Goal: Task Accomplishment & Management: Complete application form

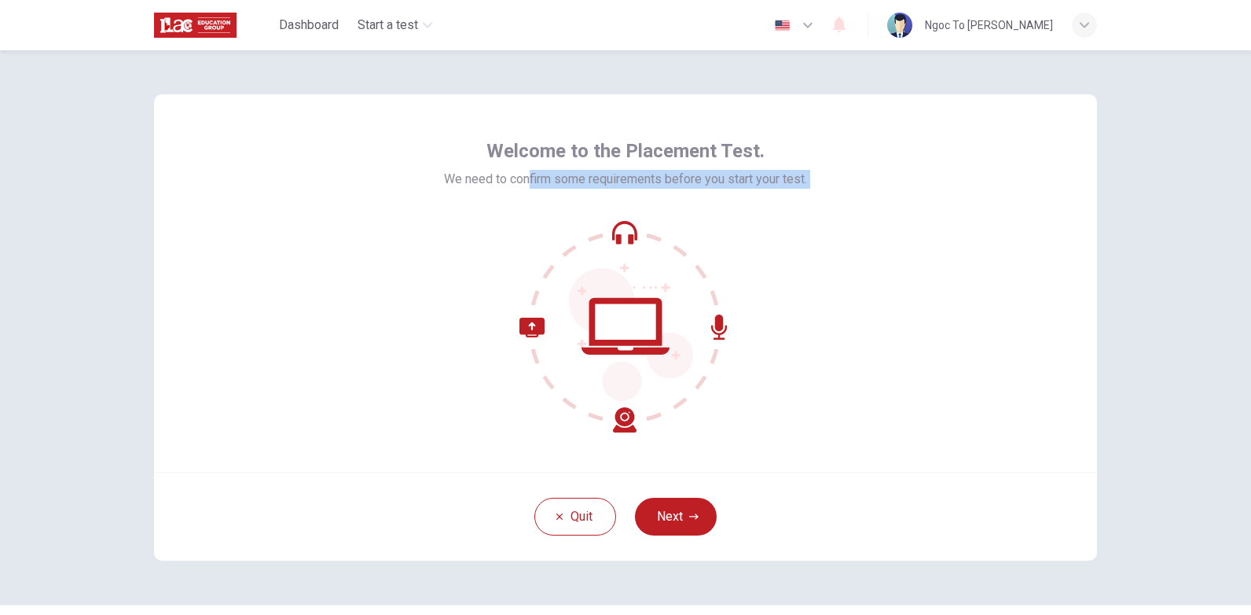
drag, startPoint x: 524, startPoint y: 174, endPoint x: 661, endPoint y: 440, distance: 299.4
click at [661, 440] on div "Welcome to the Placement Test. We need to confirm some requirements before you …" at bounding box center [625, 282] width 943 height 377
drag, startPoint x: 661, startPoint y: 440, endPoint x: 616, endPoint y: 411, distance: 53.4
click at [616, 411] on icon at bounding box center [577, 374] width 117 height 115
click at [760, 178] on span "We need to confirm some requirements before you start your test." at bounding box center [625, 179] width 363 height 19
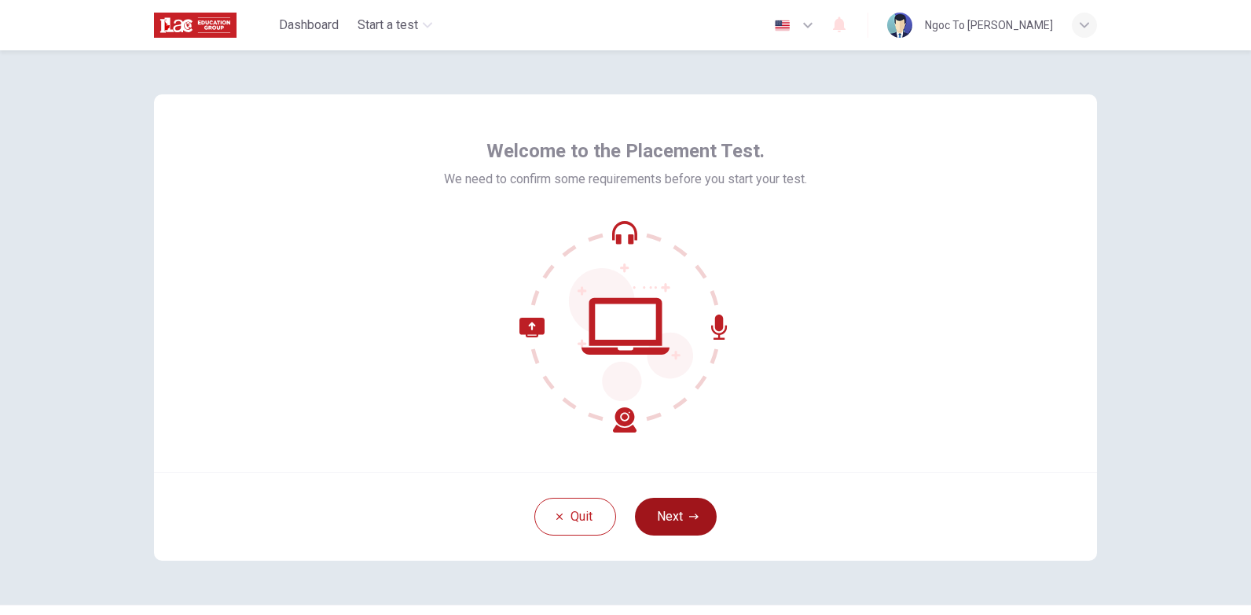
click at [662, 514] on button "Next" at bounding box center [676, 516] width 82 height 38
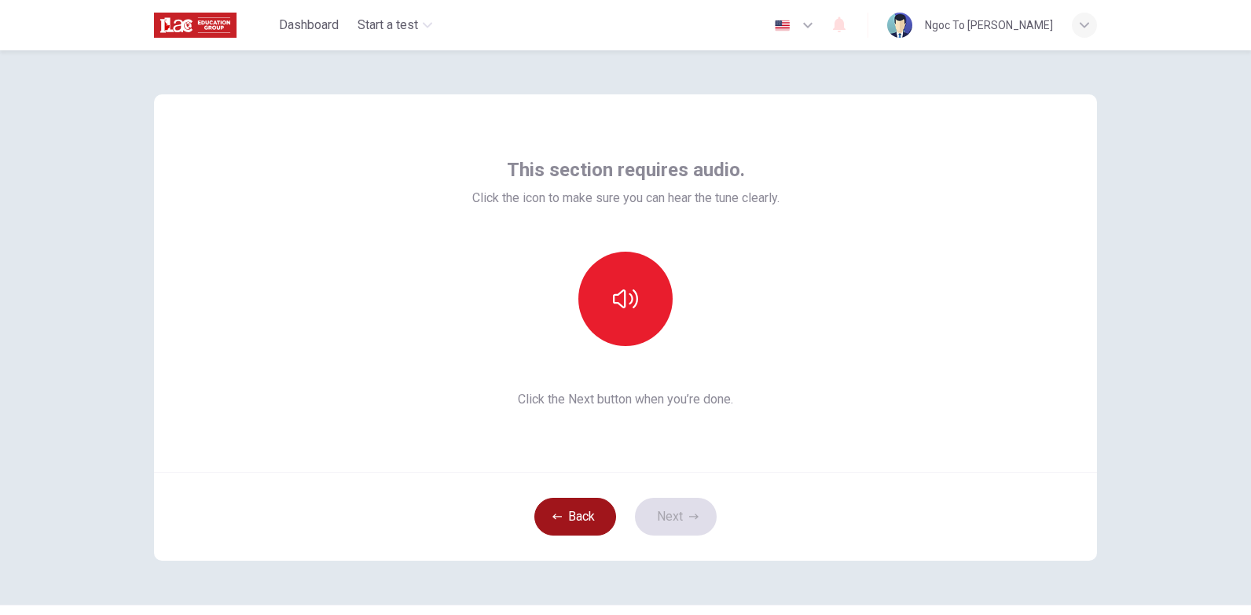
click at [559, 519] on button "Back" at bounding box center [575, 516] width 82 height 38
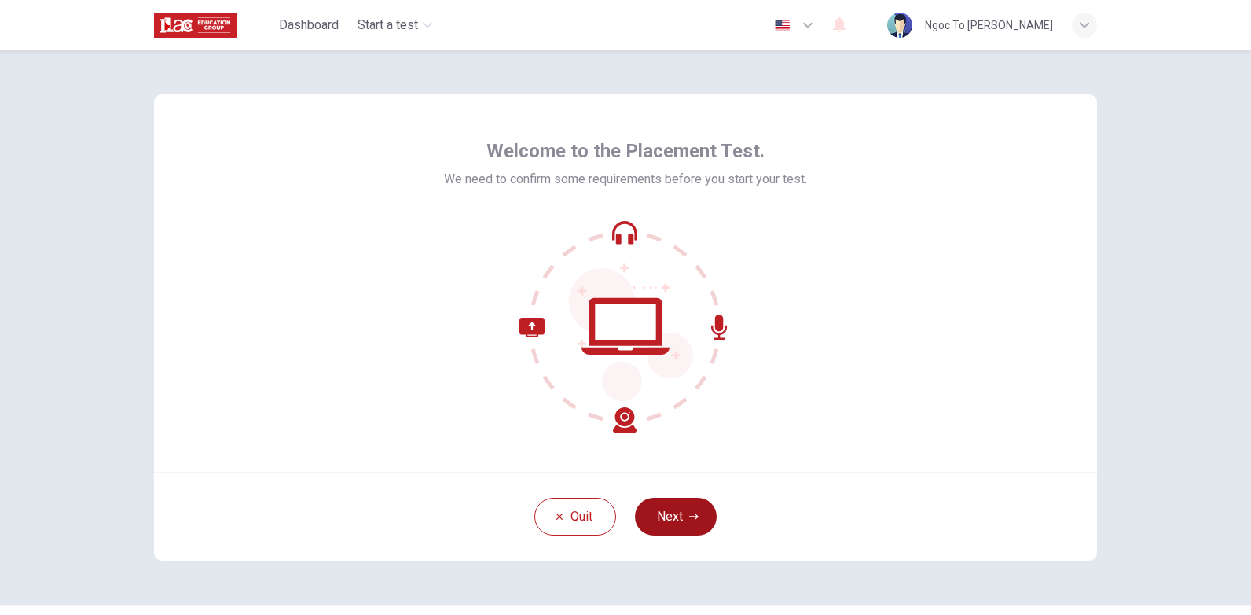
click at [675, 514] on button "Next" at bounding box center [676, 516] width 82 height 38
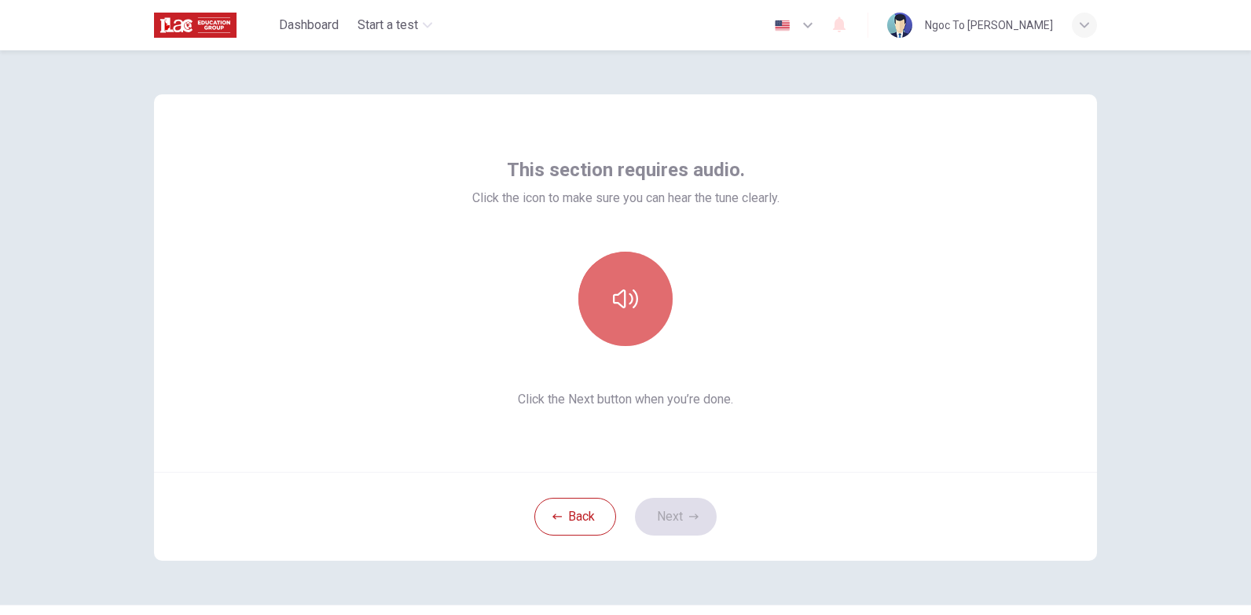
click at [631, 298] on icon "button" at bounding box center [625, 298] width 25 height 25
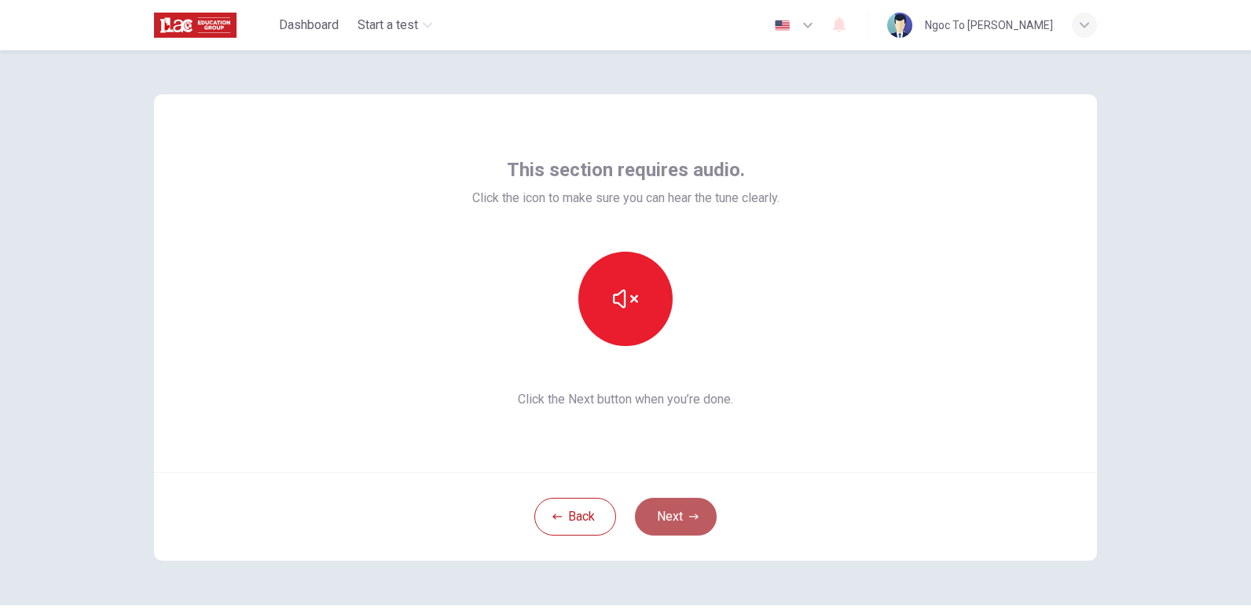
click at [689, 520] on icon "button" at bounding box center [693, 516] width 9 height 9
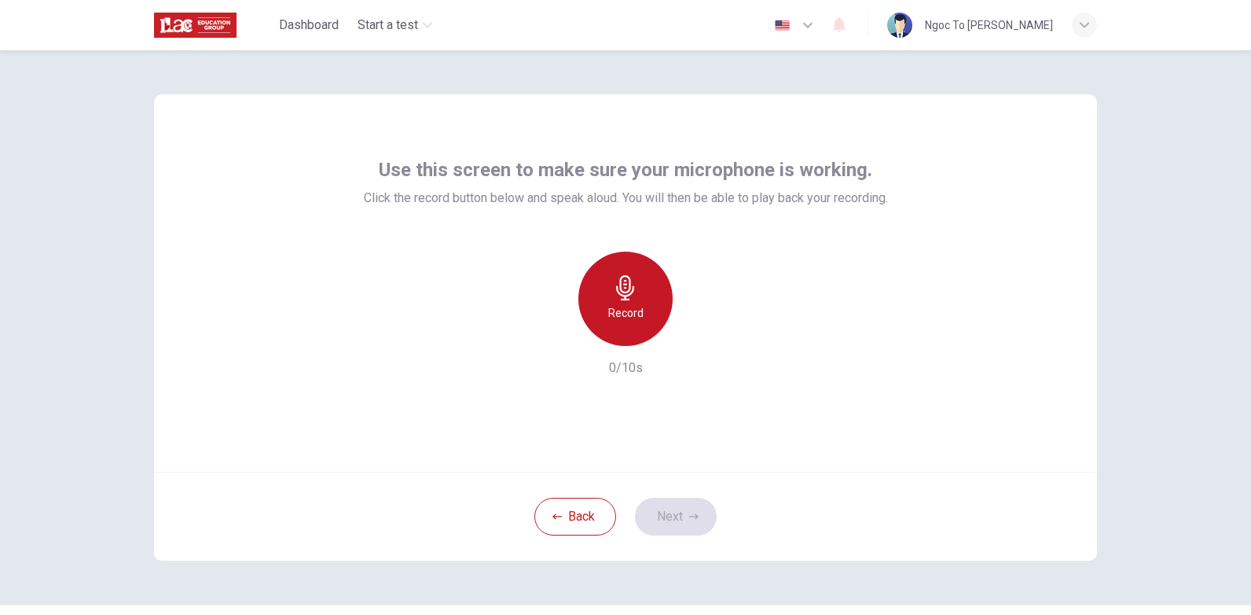
click at [618, 294] on icon "button" at bounding box center [625, 287] width 25 height 25
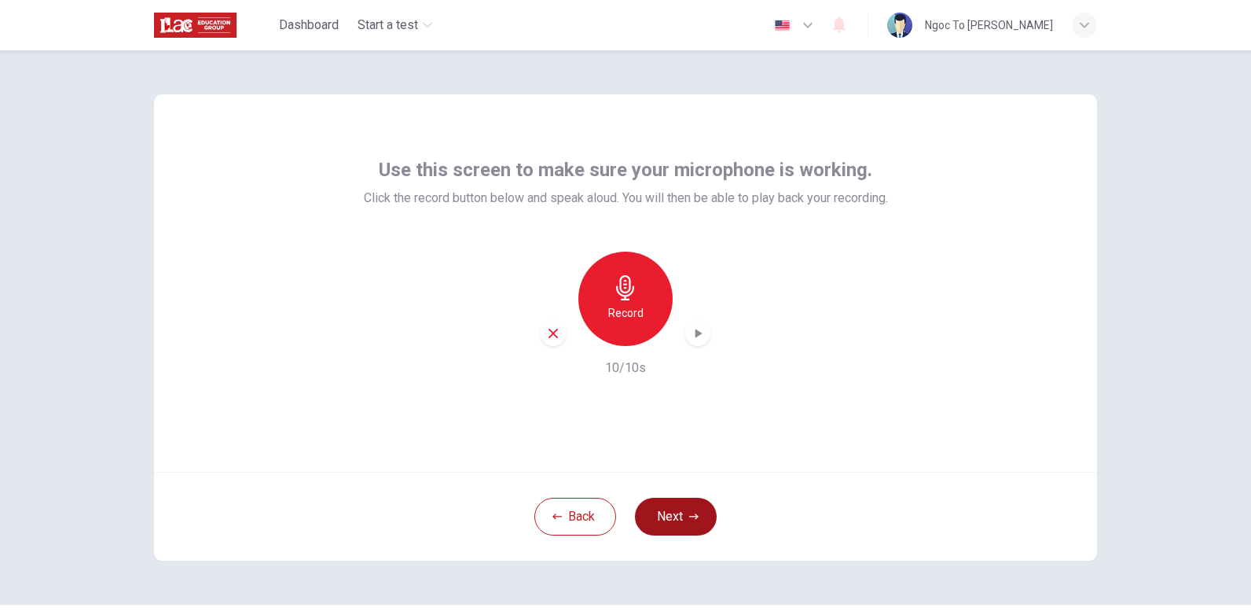
click at [652, 512] on button "Next" at bounding box center [676, 516] width 82 height 38
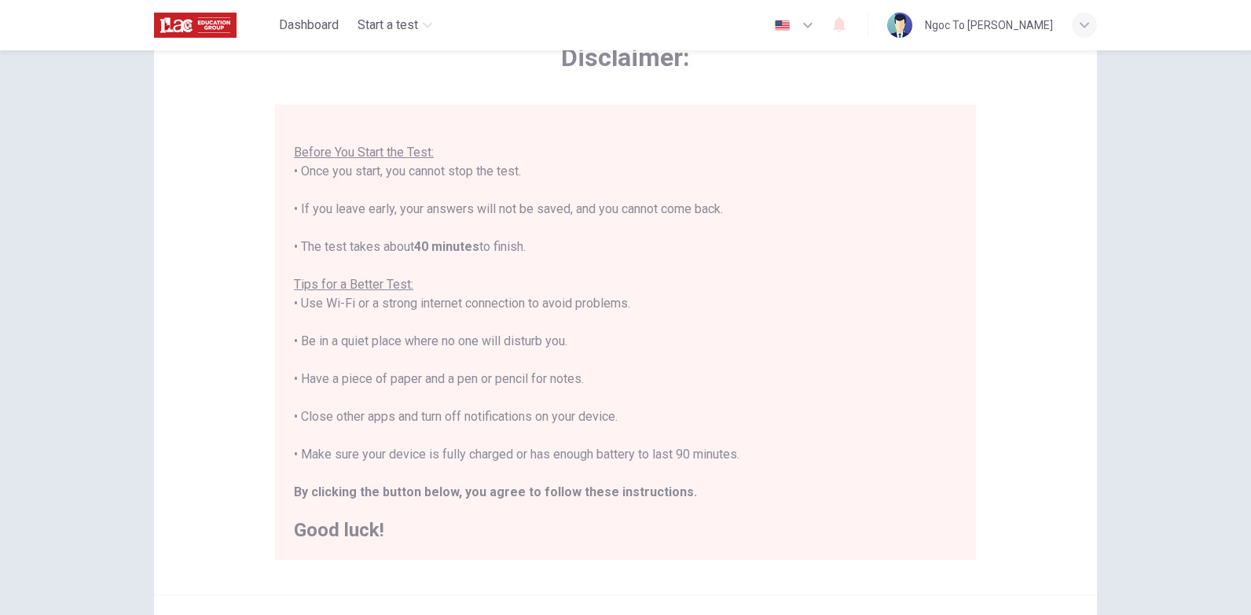
scroll to position [157, 0]
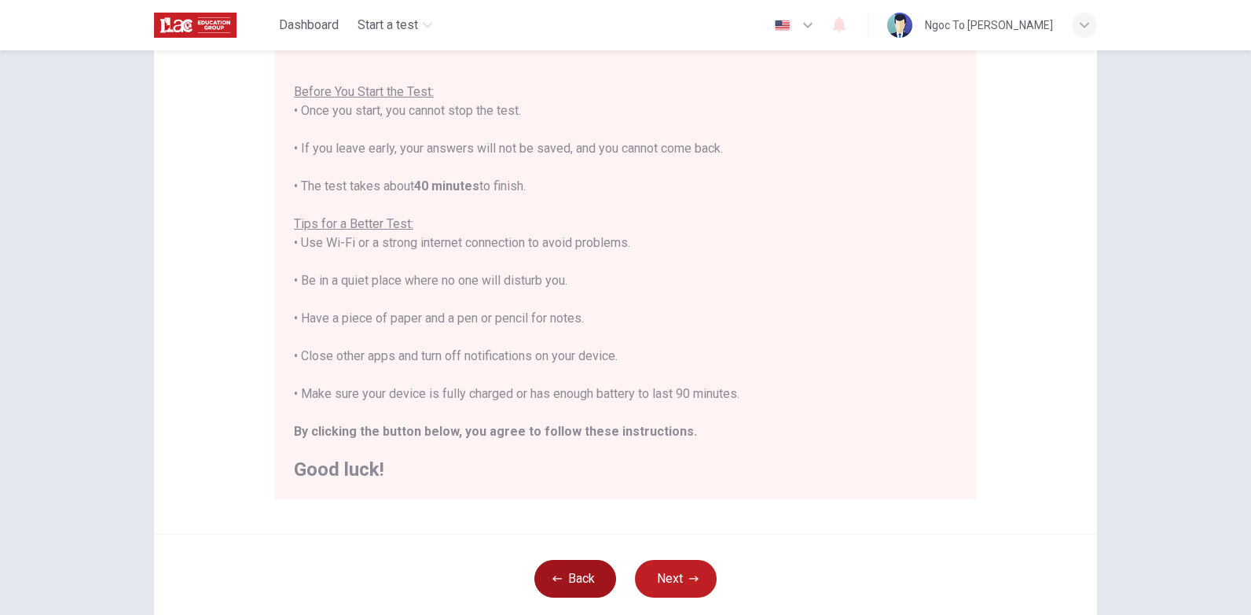
click at [561, 578] on button "Back" at bounding box center [575, 579] width 82 height 38
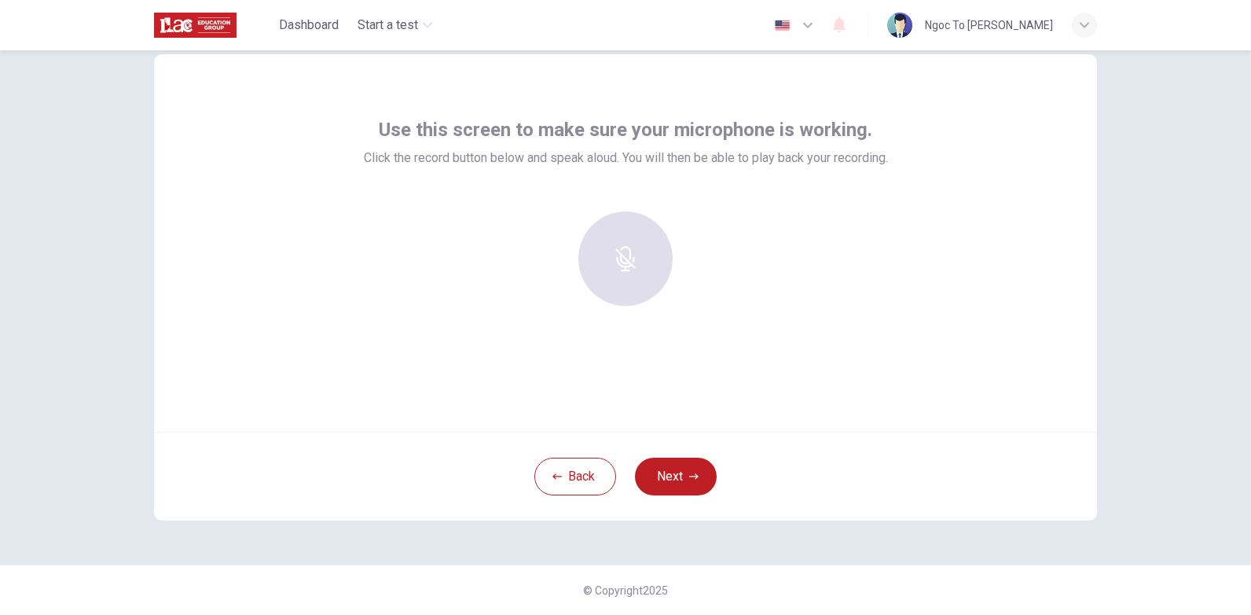
scroll to position [40, 0]
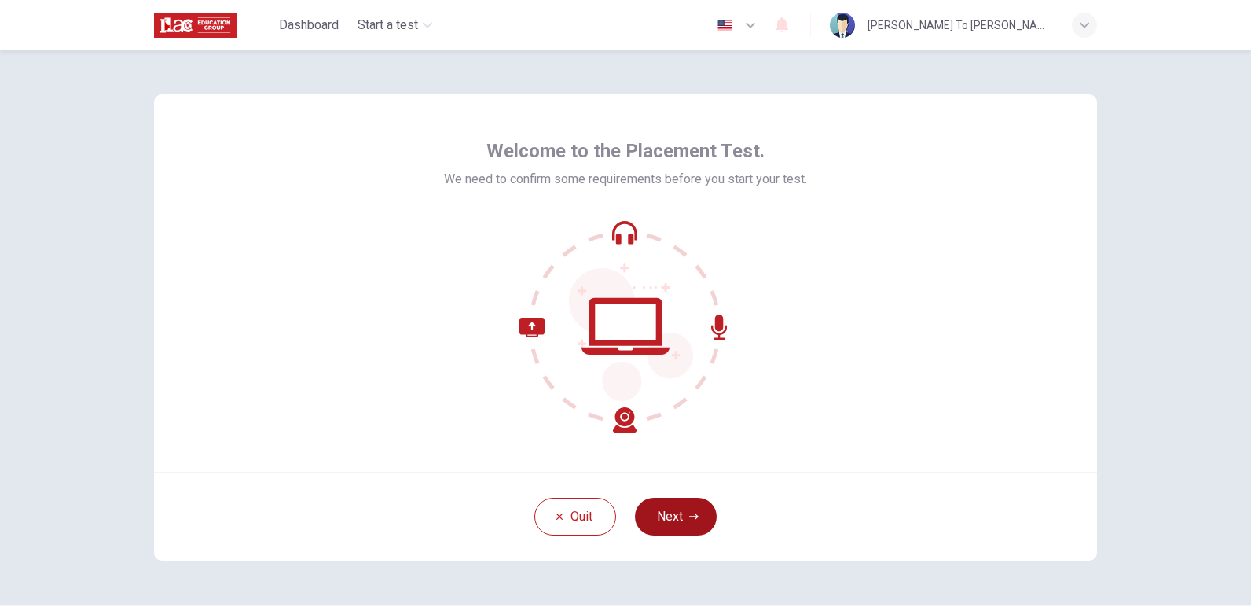
click at [662, 512] on button "Next" at bounding box center [676, 516] width 82 height 38
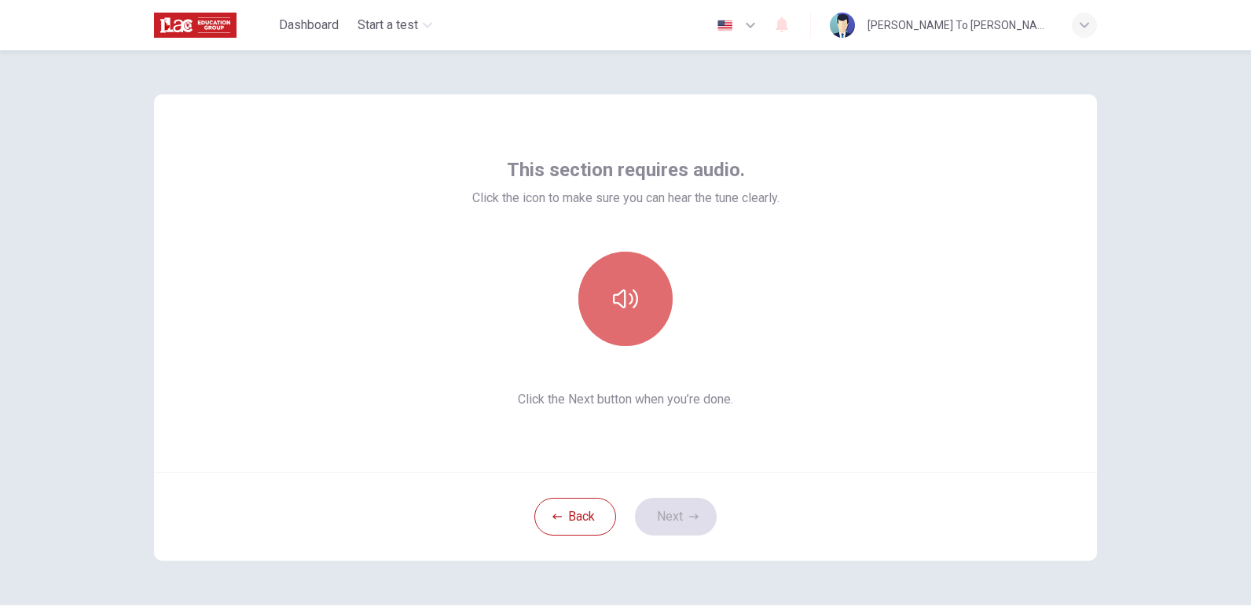
click at [626, 317] on button "button" at bounding box center [625, 298] width 94 height 94
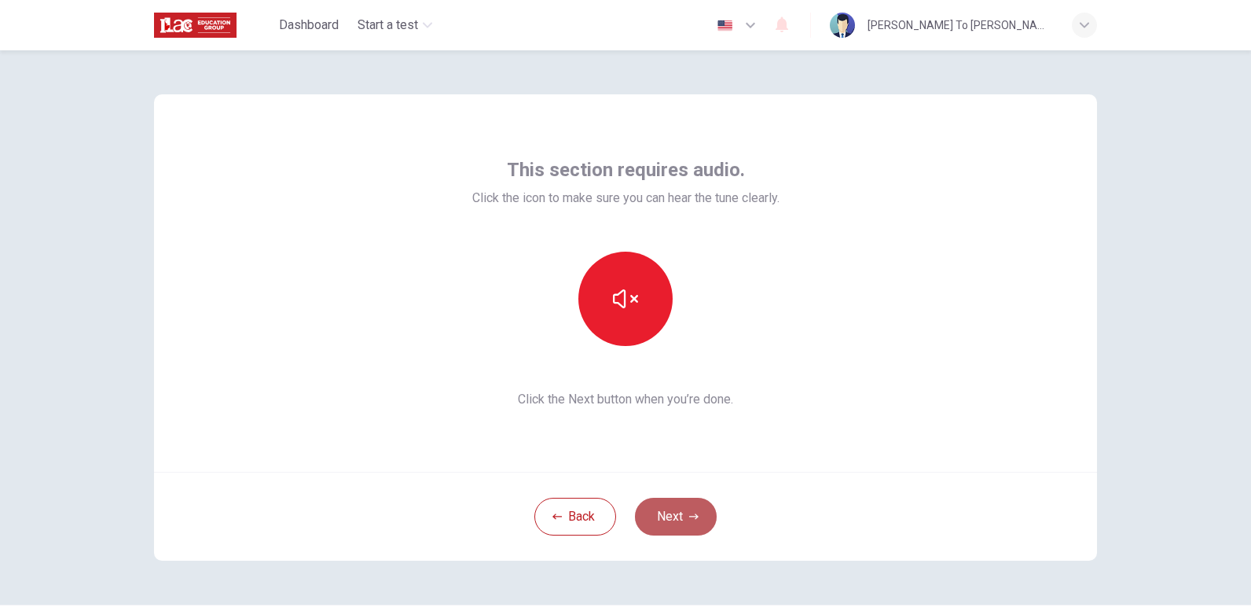
click at [690, 524] on button "Next" at bounding box center [676, 516] width 82 height 38
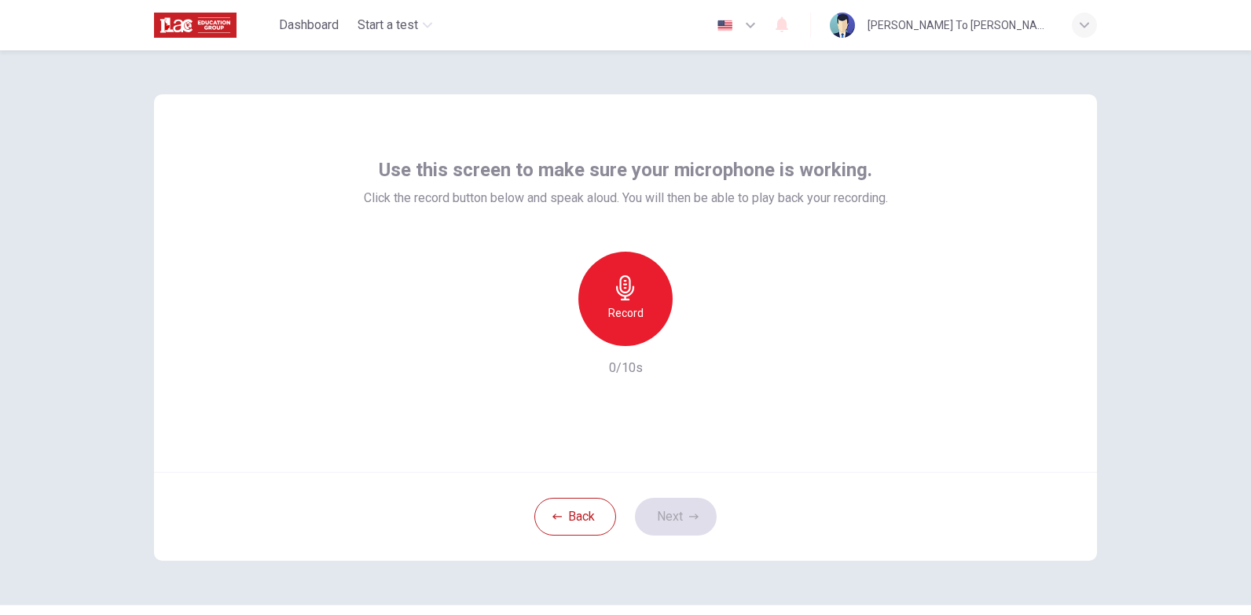
click at [649, 306] on div "Record" at bounding box center [625, 298] width 94 height 94
click at [681, 530] on button "Next" at bounding box center [676, 516] width 82 height 38
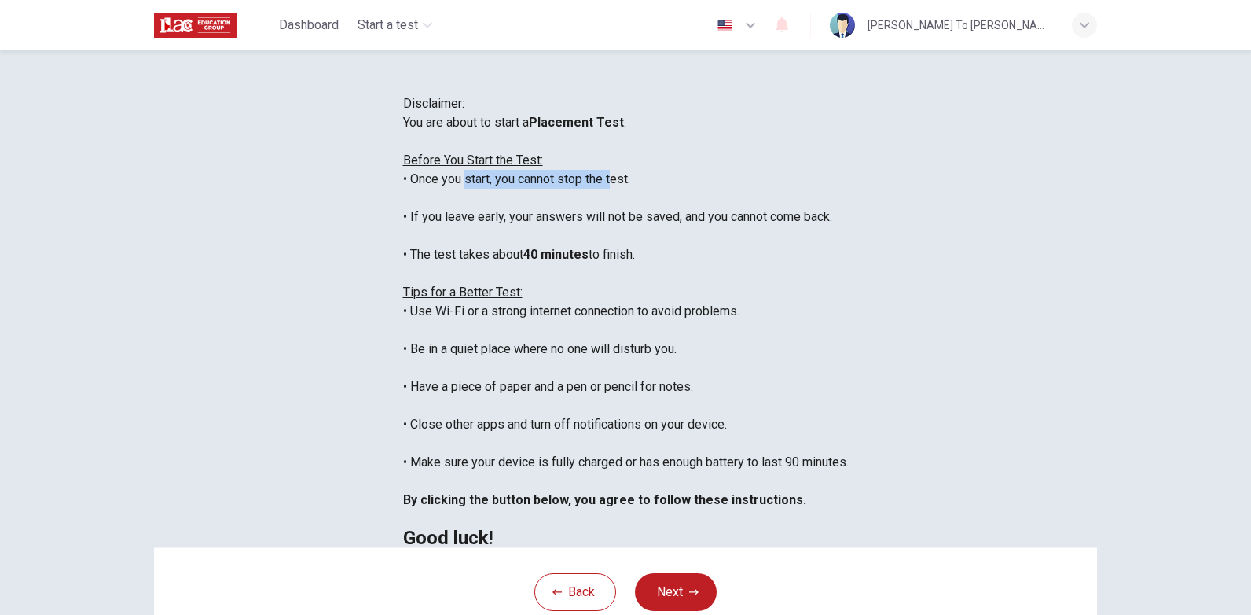
drag, startPoint x: 376, startPoint y: 290, endPoint x: 496, endPoint y: 294, distance: 120.3
click at [496, 294] on div "You are about to start a Placement Test . Before You Start the Test: • Once you…" at bounding box center [626, 330] width 446 height 434
click at [403, 326] on div "You are about to start a Placement Test . Before You Start the Test: • Once you…" at bounding box center [626, 330] width 446 height 434
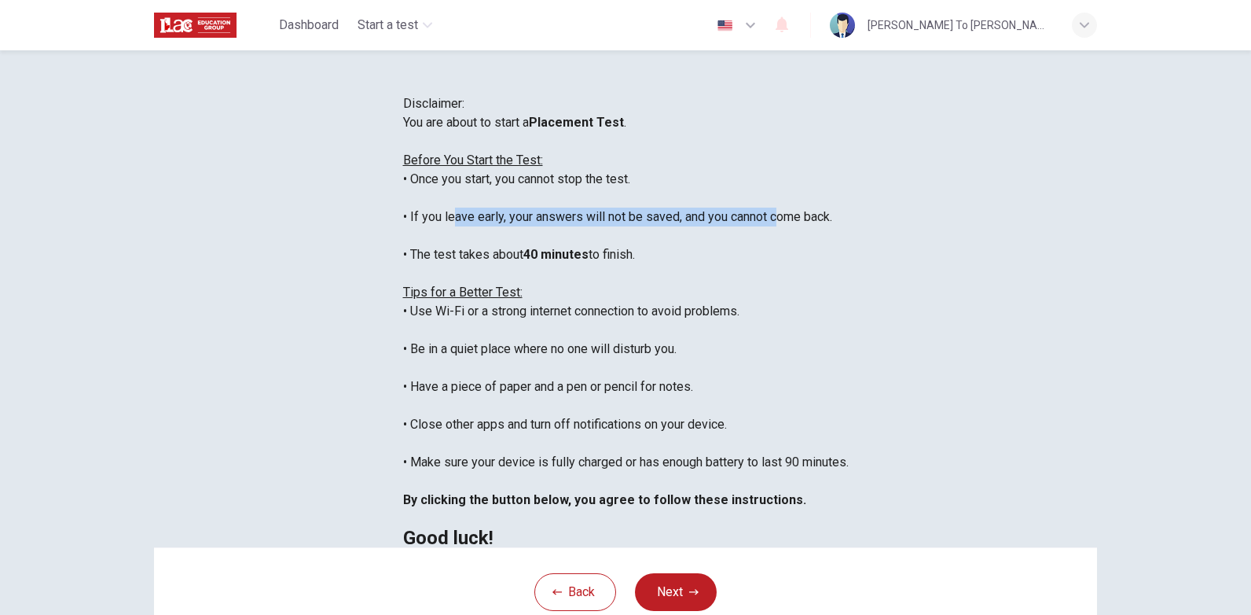
drag, startPoint x: 353, startPoint y: 327, endPoint x: 659, endPoint y: 317, distance: 306.6
click at [659, 317] on div "You are about to start a Placement Test . Before You Start the Test: • Once you…" at bounding box center [626, 330] width 446 height 434
click at [403, 369] on div "You are about to start a Placement Test . Before You Start the Test: • Once you…" at bounding box center [626, 330] width 446 height 434
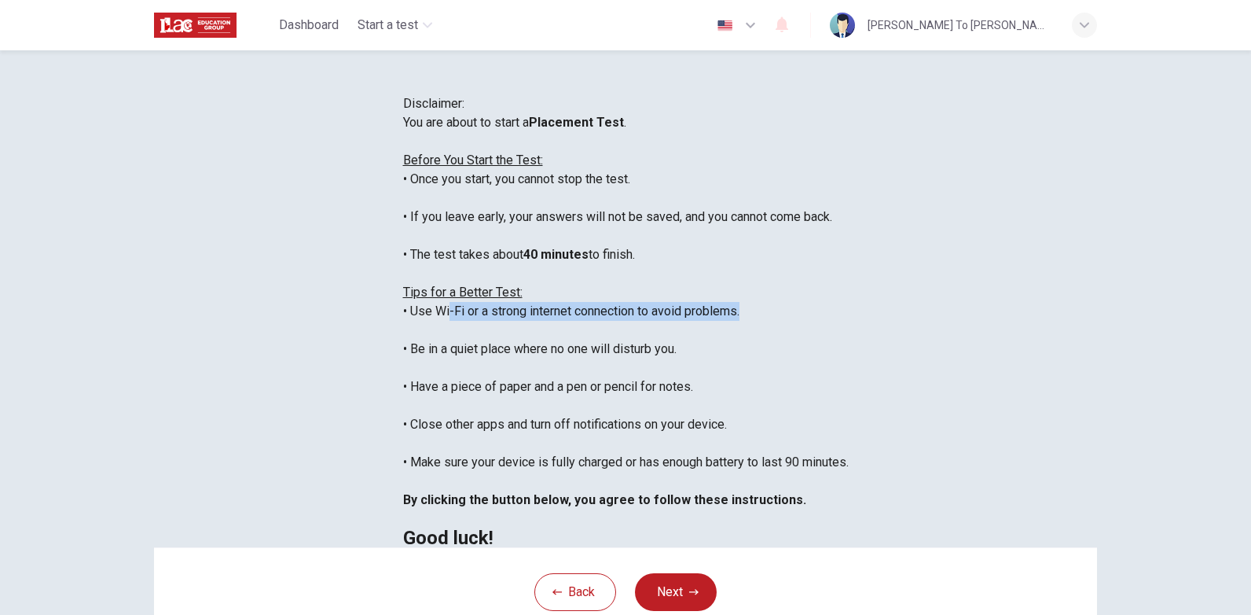
drag, startPoint x: 369, startPoint y: 416, endPoint x: 626, endPoint y: 409, distance: 256.3
click at [626, 409] on div "You are about to start a Placement Test . Before You Start the Test: • Once you…" at bounding box center [626, 330] width 446 height 434
click at [403, 437] on div "You are about to start a Placement Test . Before You Start the Test: • Once you…" at bounding box center [626, 330] width 446 height 434
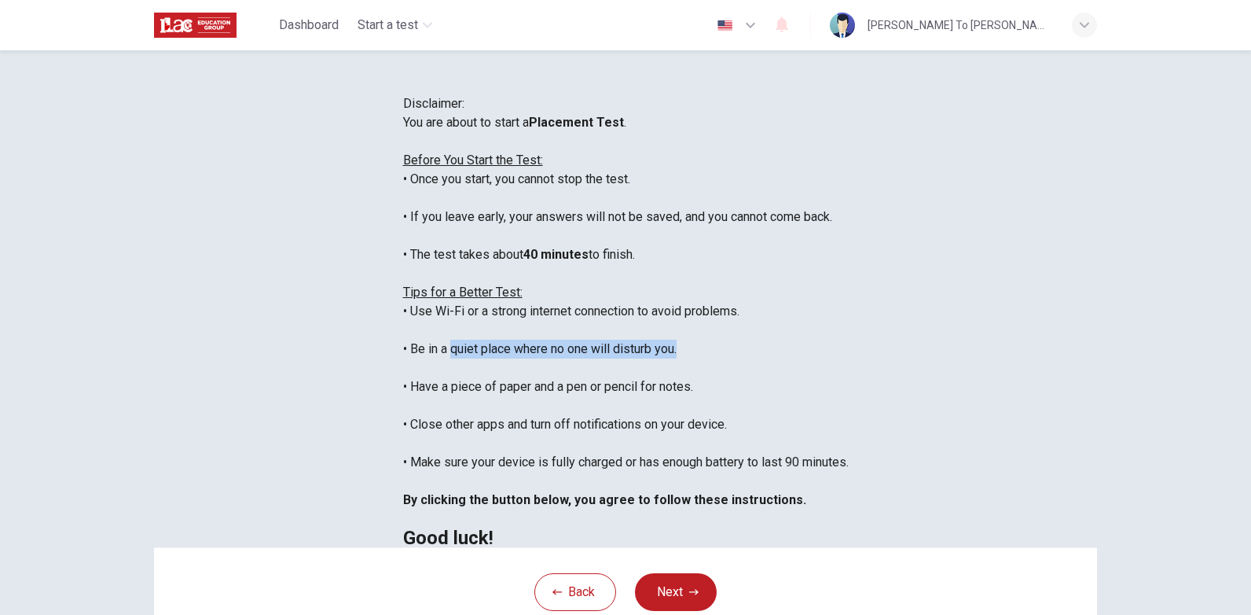
drag, startPoint x: 405, startPoint y: 438, endPoint x: 566, endPoint y: 431, distance: 161.2
click at [566, 431] on div "You are about to start a Placement Test . Before You Start the Test: • Once you…" at bounding box center [626, 330] width 446 height 434
click at [403, 486] on div "You are about to start a Placement Test . Before You Start the Test: • Once you…" at bounding box center [626, 330] width 446 height 434
drag, startPoint x: 333, startPoint y: 476, endPoint x: 590, endPoint y: 468, distance: 257.1
click at [590, 468] on div "You are about to start a Placement Test . Before You Start the Test: • Once you…" at bounding box center [626, 330] width 446 height 434
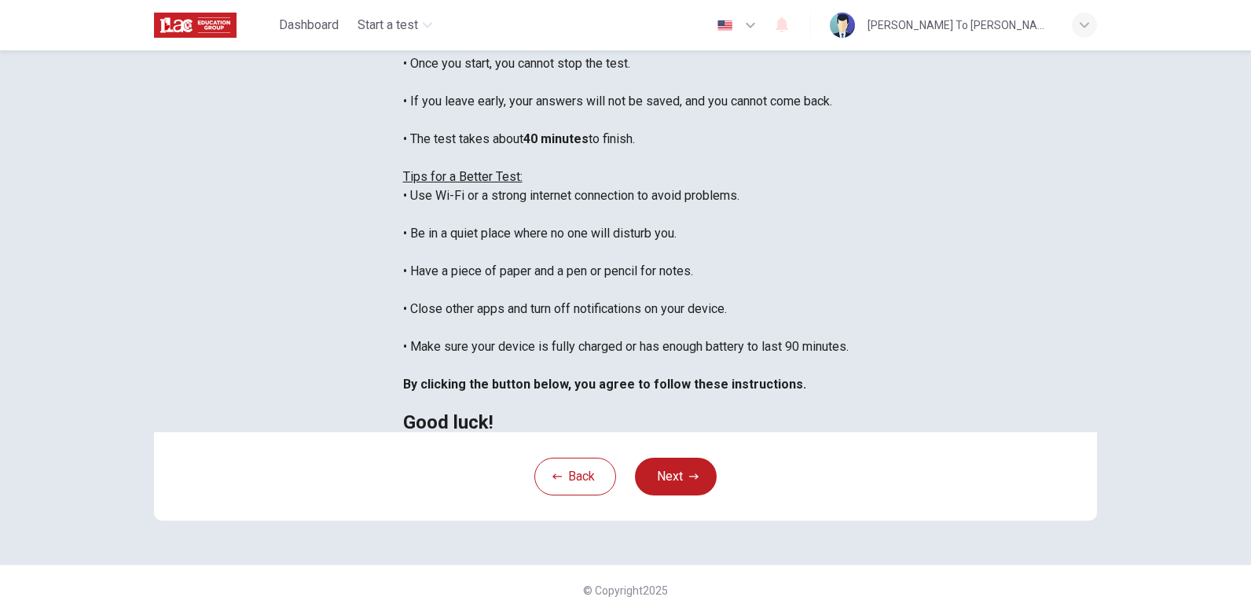
scroll to position [259, 0]
click at [458, 214] on div "You are about to start a Placement Test . Before You Start the Test: • Once you…" at bounding box center [626, 215] width 446 height 434
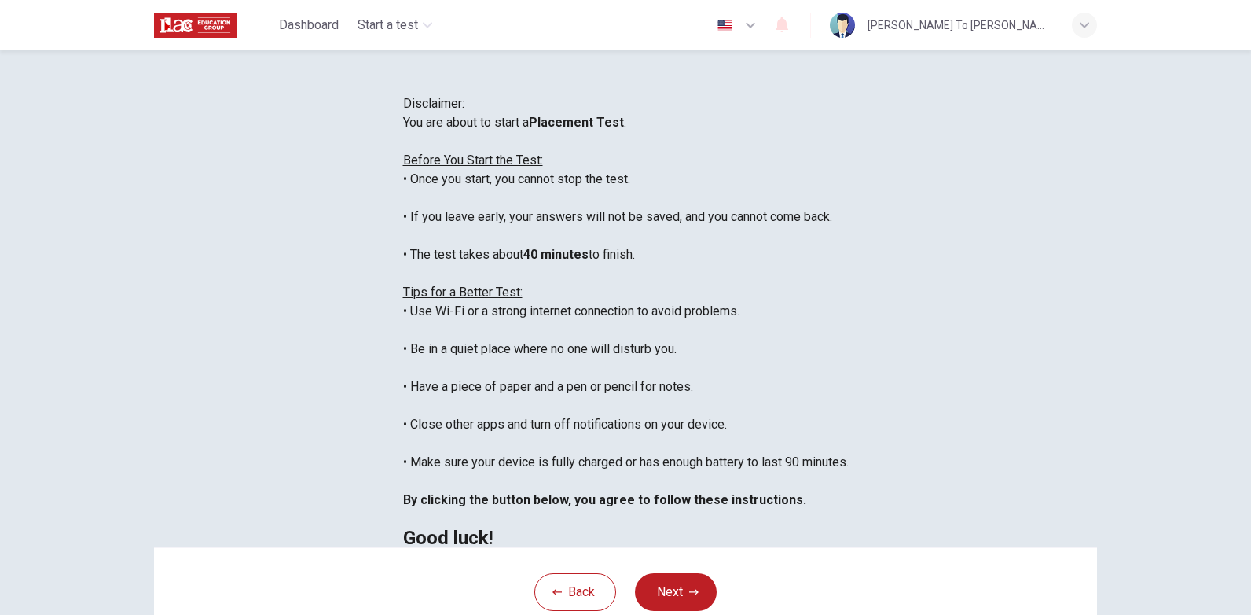
scroll to position [18, 0]
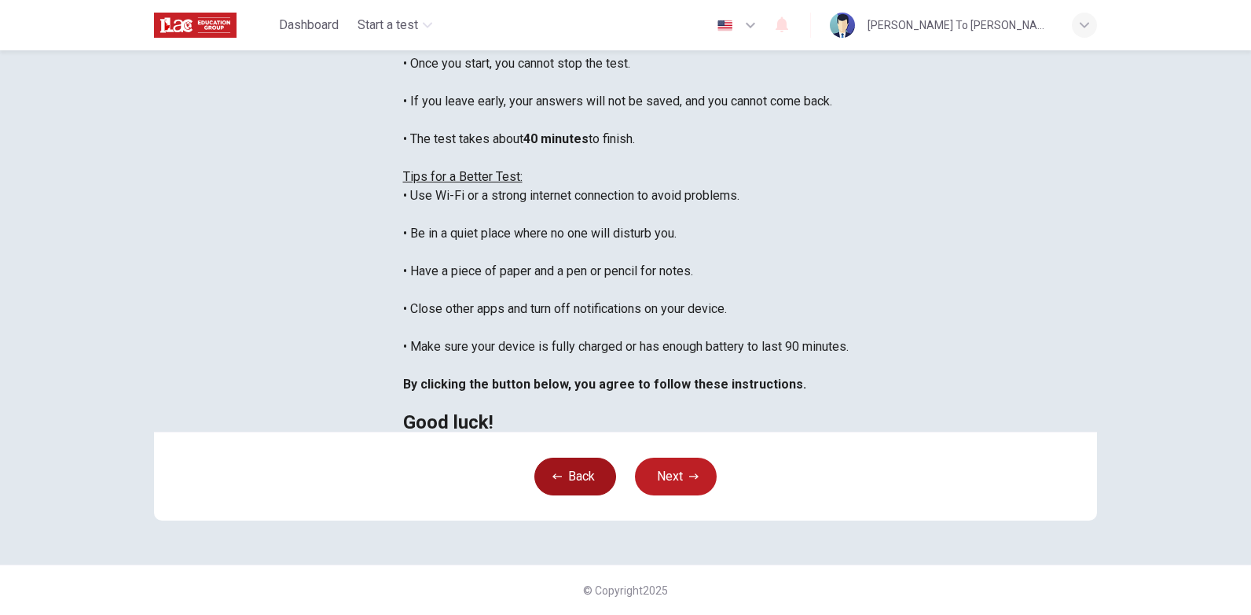
click at [567, 490] on button "Back" at bounding box center [575, 476] width 82 height 38
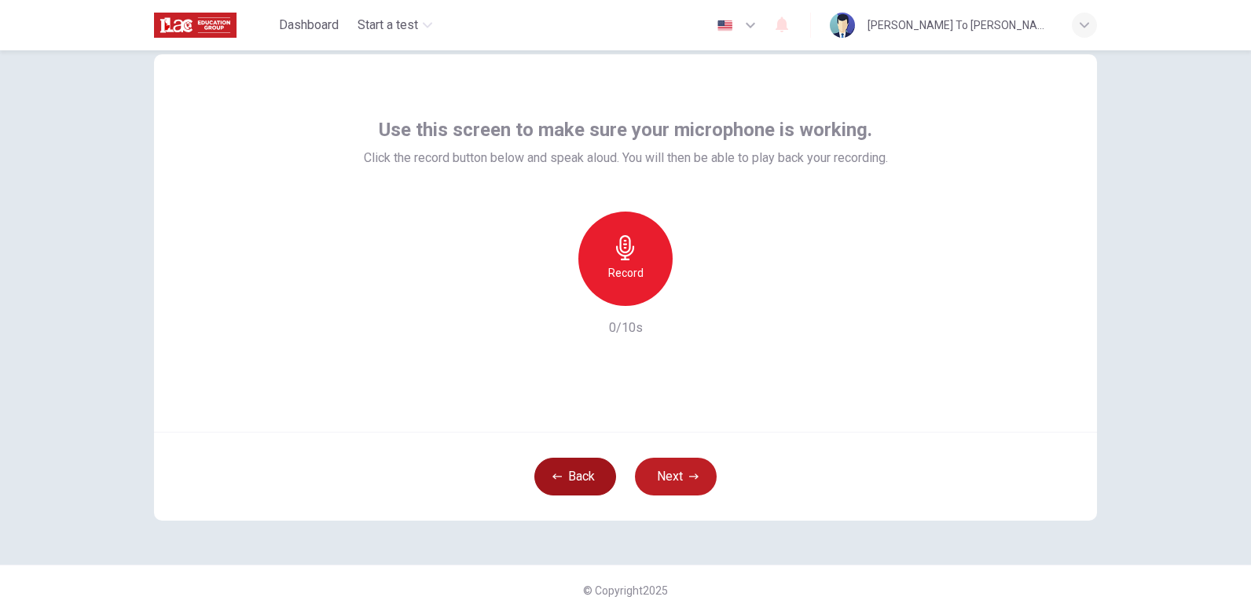
scroll to position [40, 0]
click at [588, 474] on button "Back" at bounding box center [575, 476] width 82 height 38
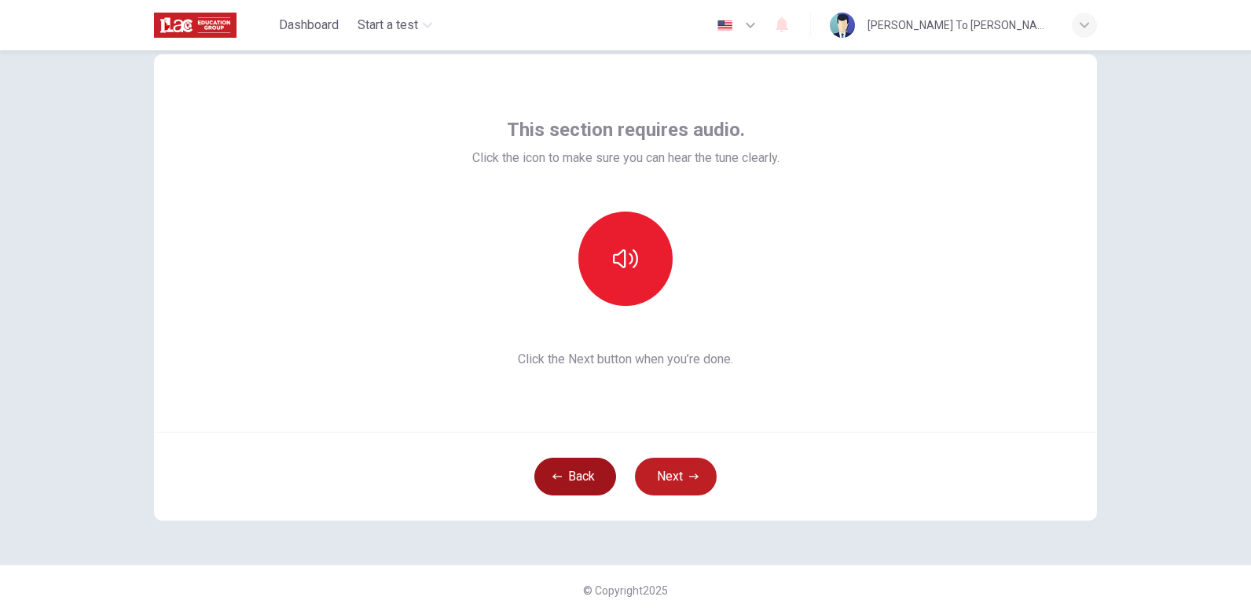
click at [588, 474] on button "Back" at bounding box center [575, 476] width 82 height 38
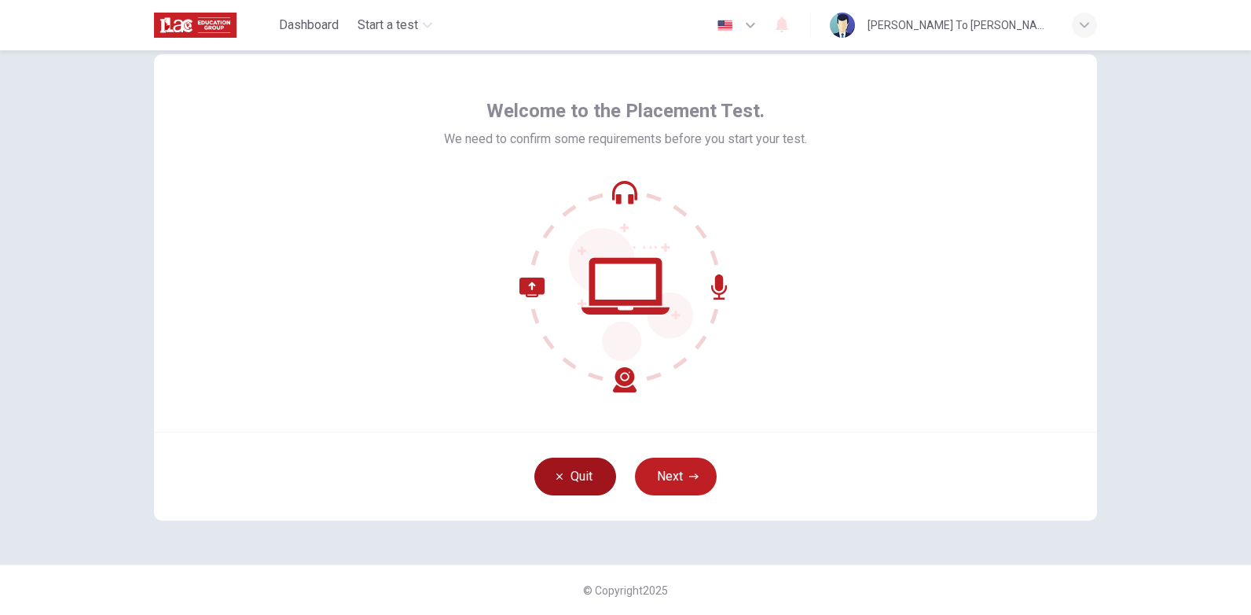
click at [588, 474] on button "Quit" at bounding box center [575, 476] width 82 height 38
